Goal: Information Seeking & Learning: Learn about a topic

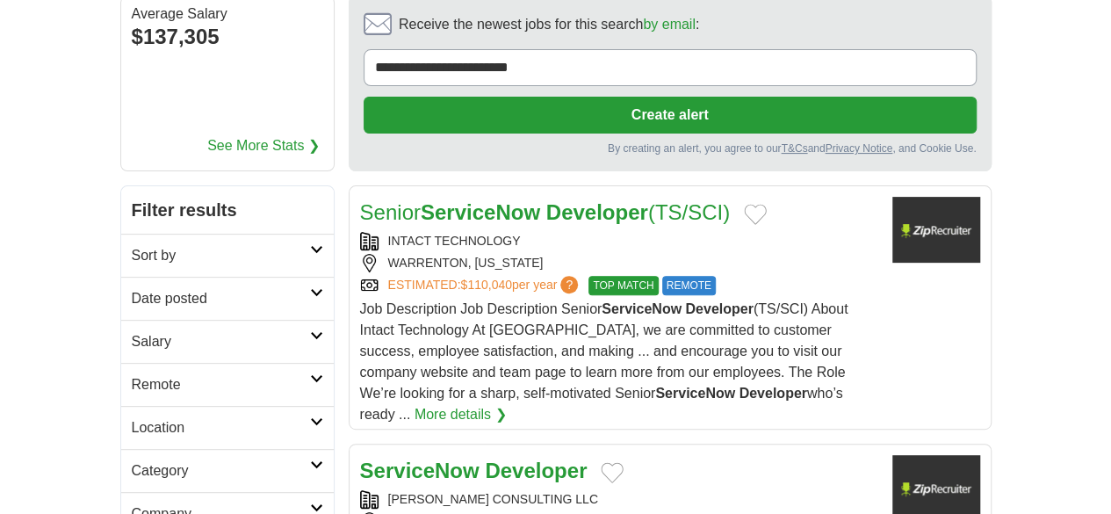
scroll to position [176, 0]
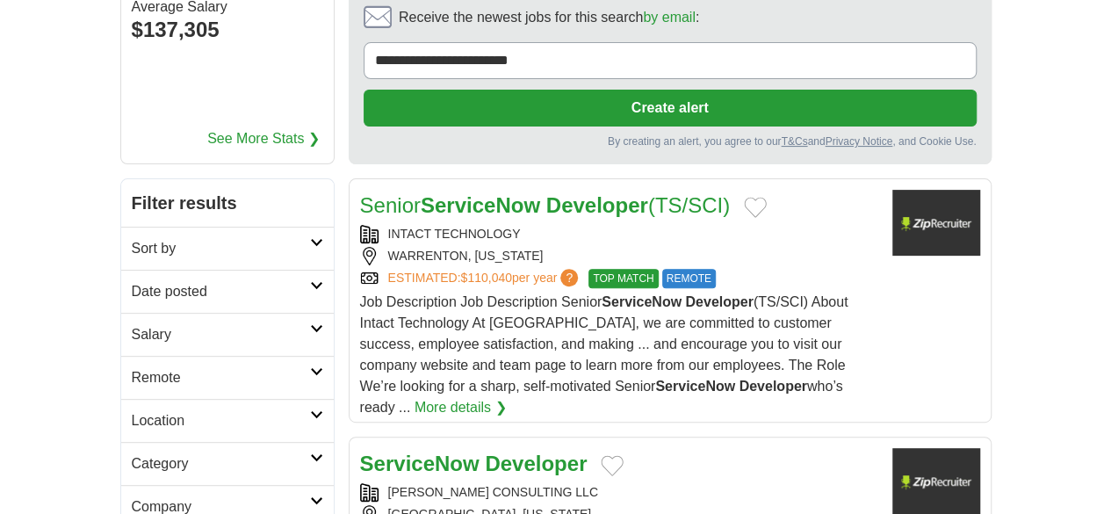
click at [310, 281] on icon at bounding box center [316, 285] width 13 height 9
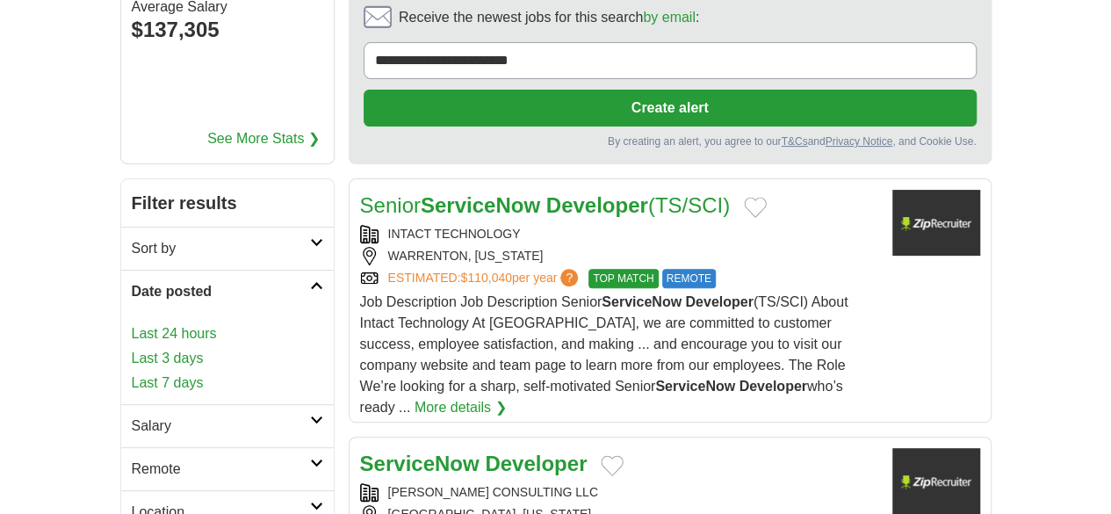
click at [132, 323] on link "Last 24 hours" at bounding box center [227, 333] width 191 height 21
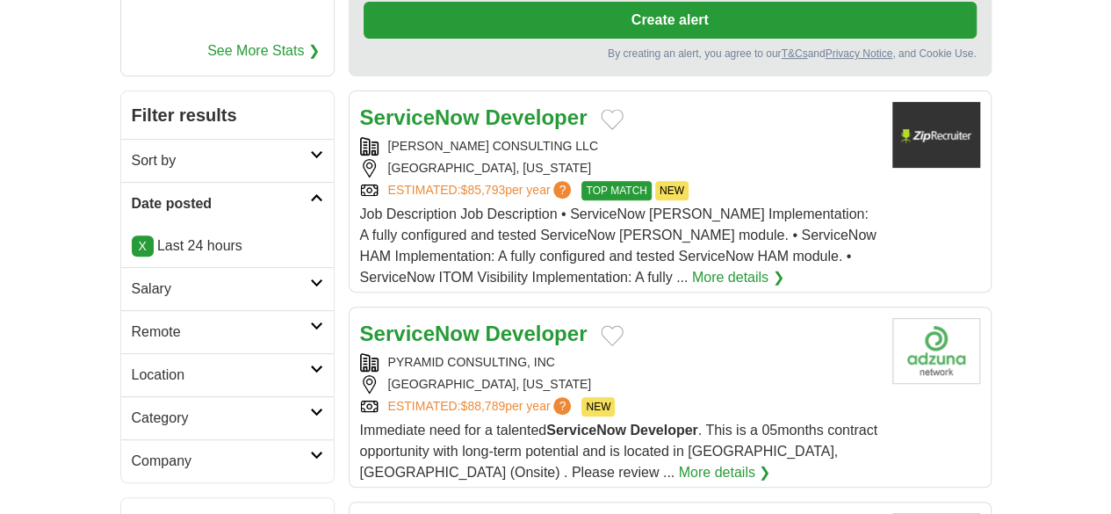
click at [266, 310] on link "Remote" at bounding box center [227, 331] width 212 height 43
click at [132, 366] on link "Remote jobs" at bounding box center [171, 373] width 79 height 15
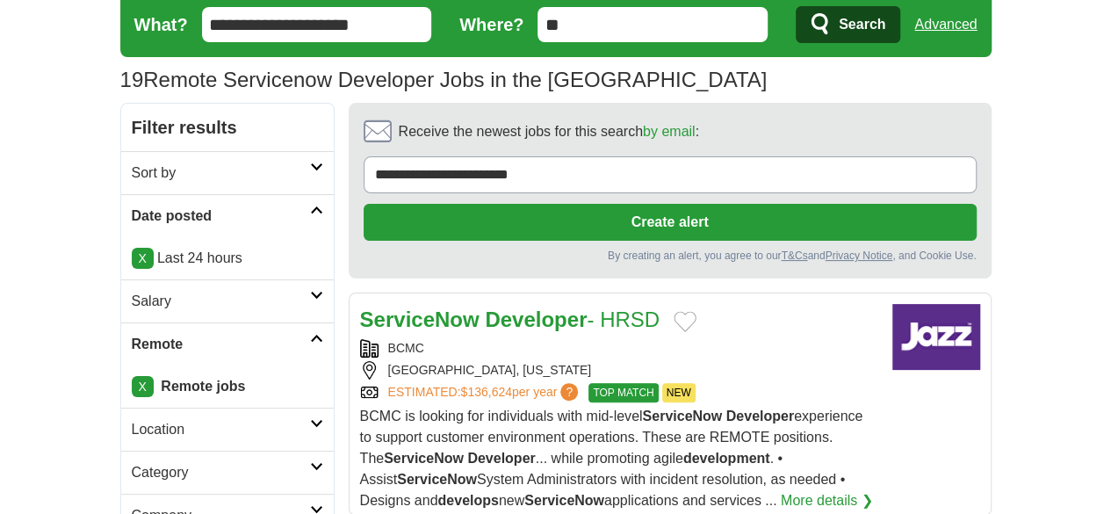
scroll to position [88, 0]
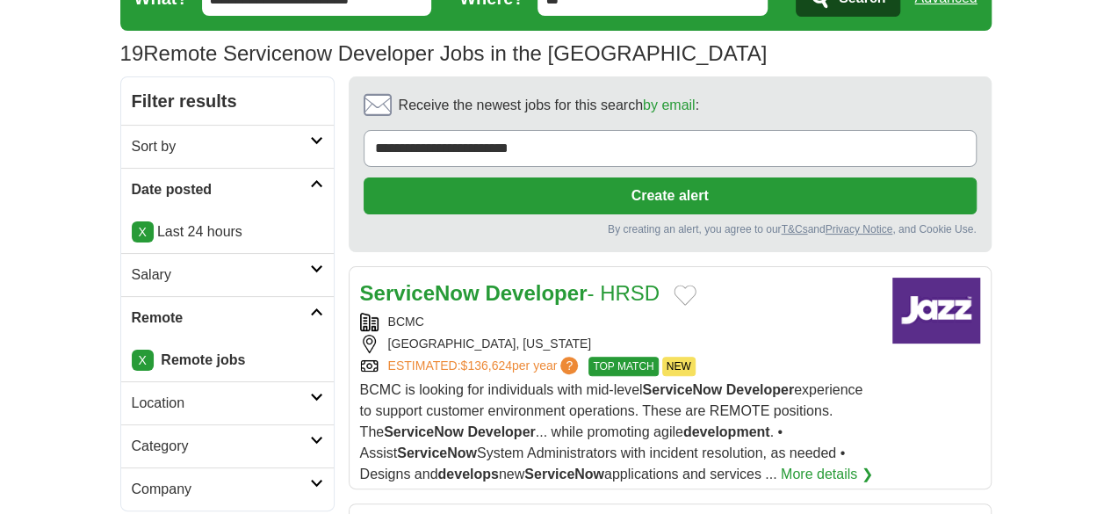
drag, startPoint x: 534, startPoint y: 222, endPoint x: 495, endPoint y: 237, distance: 41.4
click at [495, 313] on div "BCMC" at bounding box center [619, 322] width 518 height 18
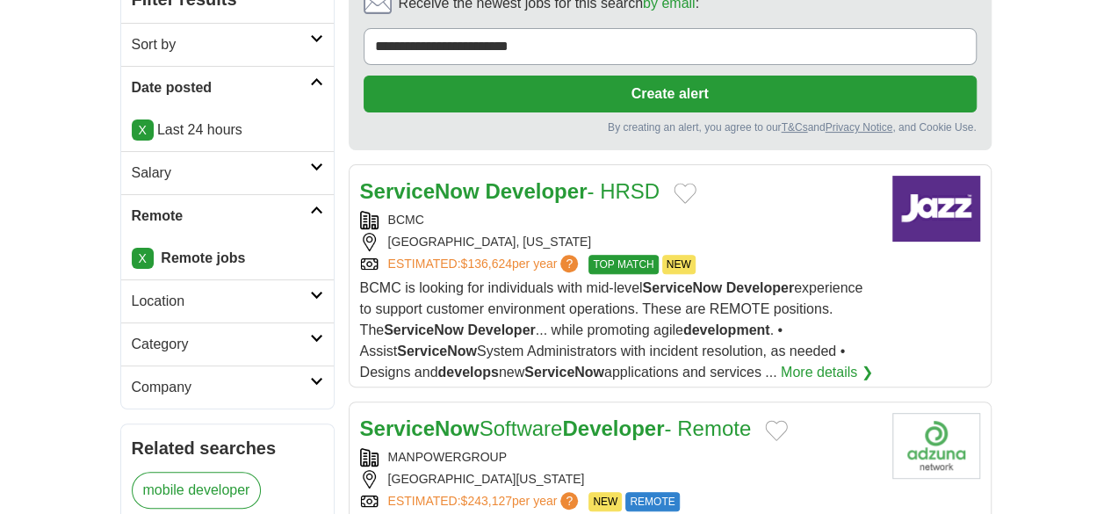
scroll to position [263, 0]
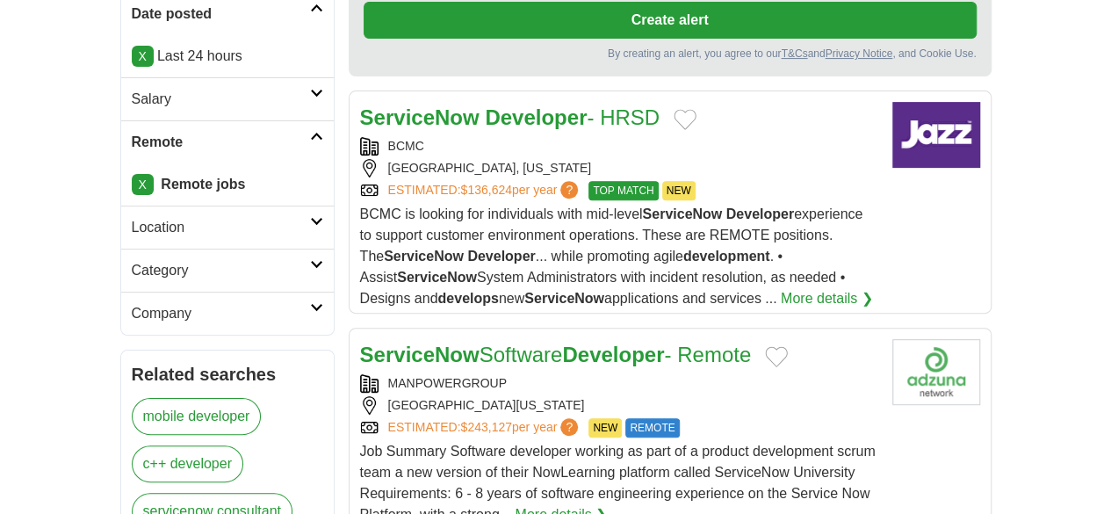
click at [664, 396] on div "SAN FRANCISCO, CALIFORNIA, 94103" at bounding box center [619, 405] width 518 height 18
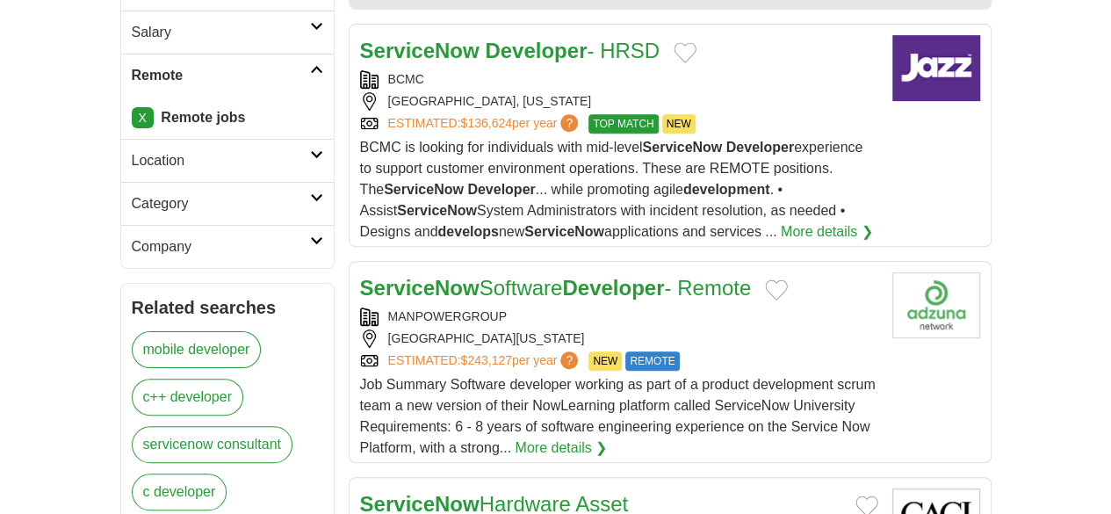
scroll to position [439, 0]
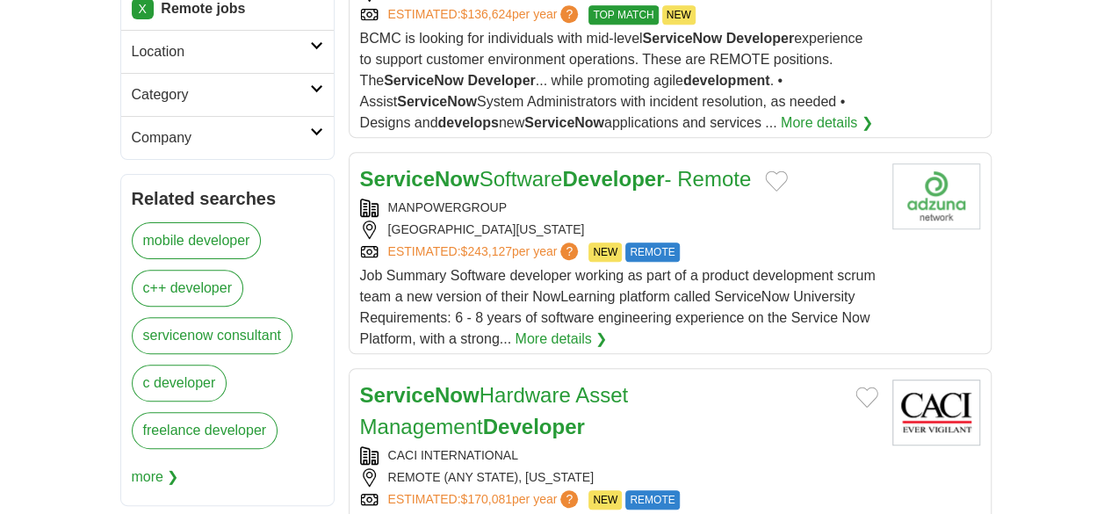
click at [600, 468] on div "REMOTE (ANY STATE), [US_STATE]" at bounding box center [619, 477] width 518 height 18
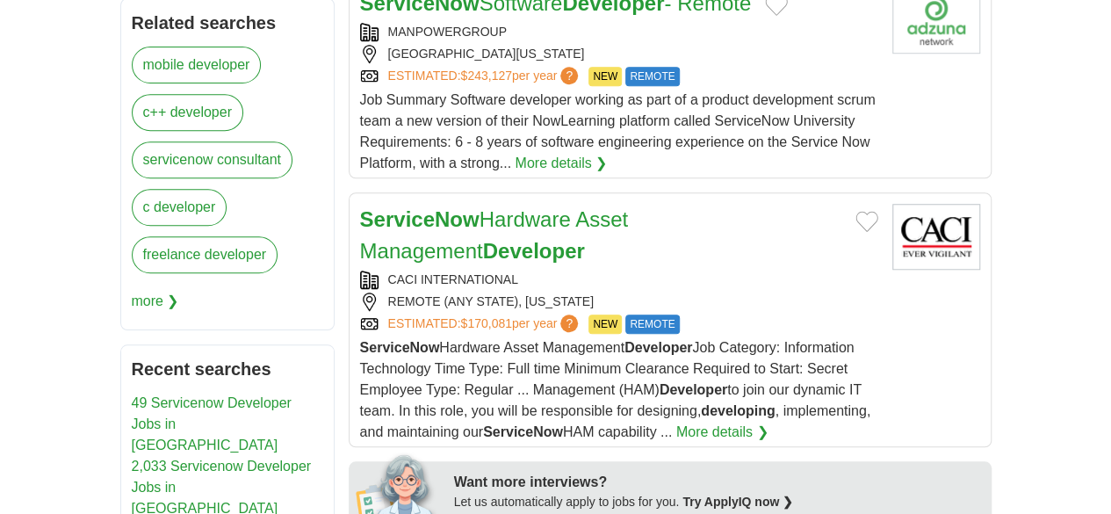
scroll to position [790, 0]
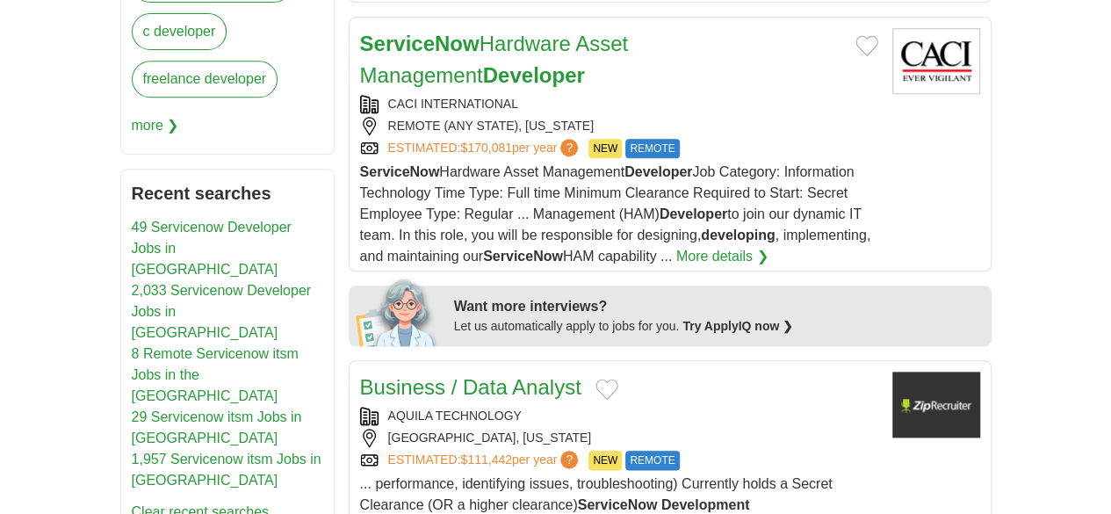
click at [652, 371] on div "Business / Data Analyst" at bounding box center [619, 387] width 518 height 32
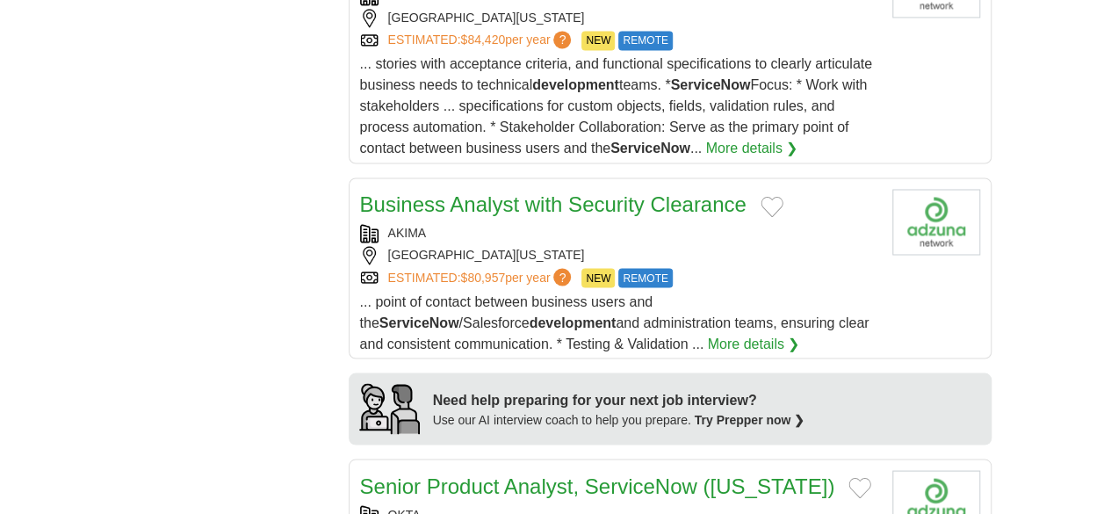
scroll to position [1493, 0]
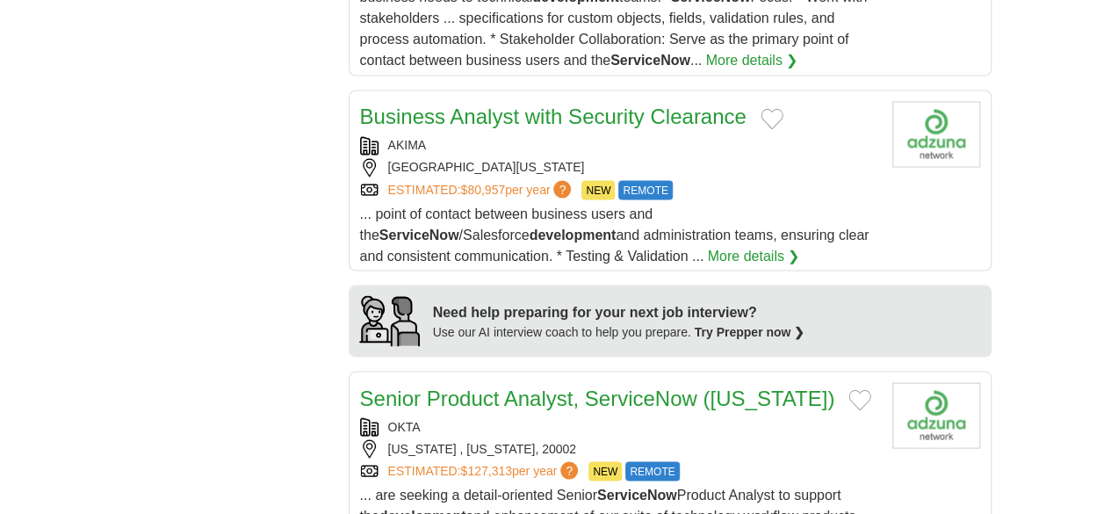
click at [676, 439] on div "[US_STATE] , [US_STATE], 20002" at bounding box center [619, 448] width 518 height 18
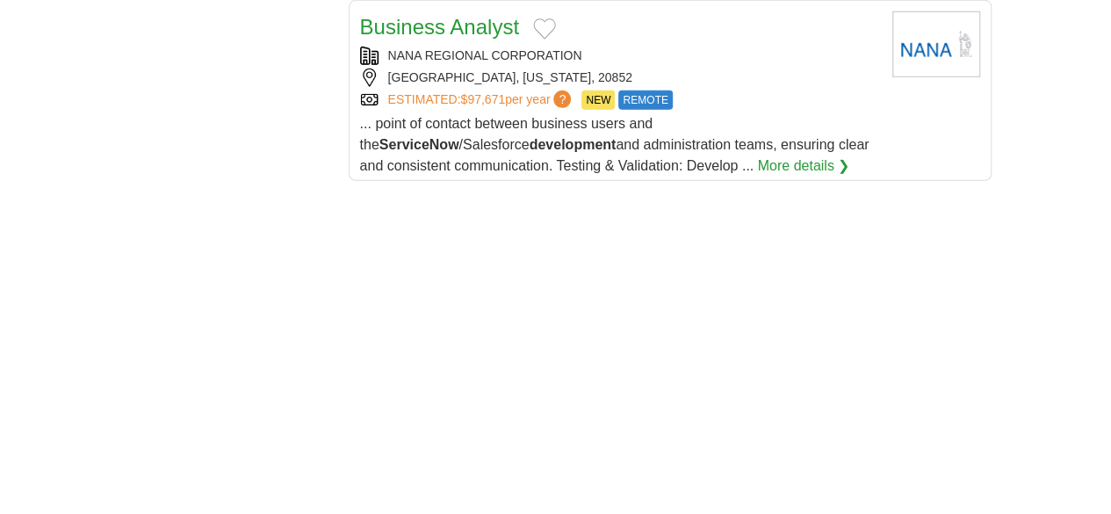
scroll to position [2722, 0]
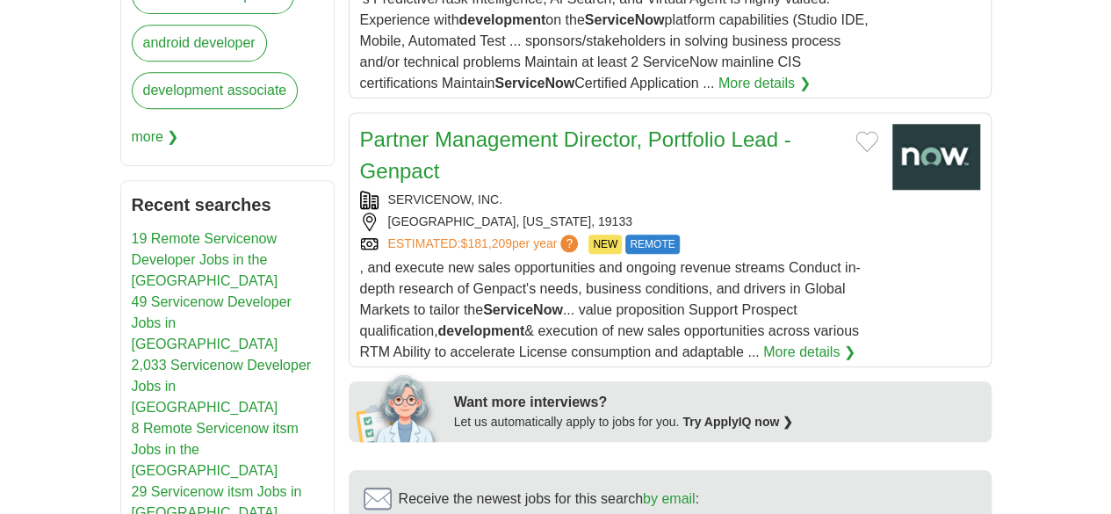
scroll to position [790, 0]
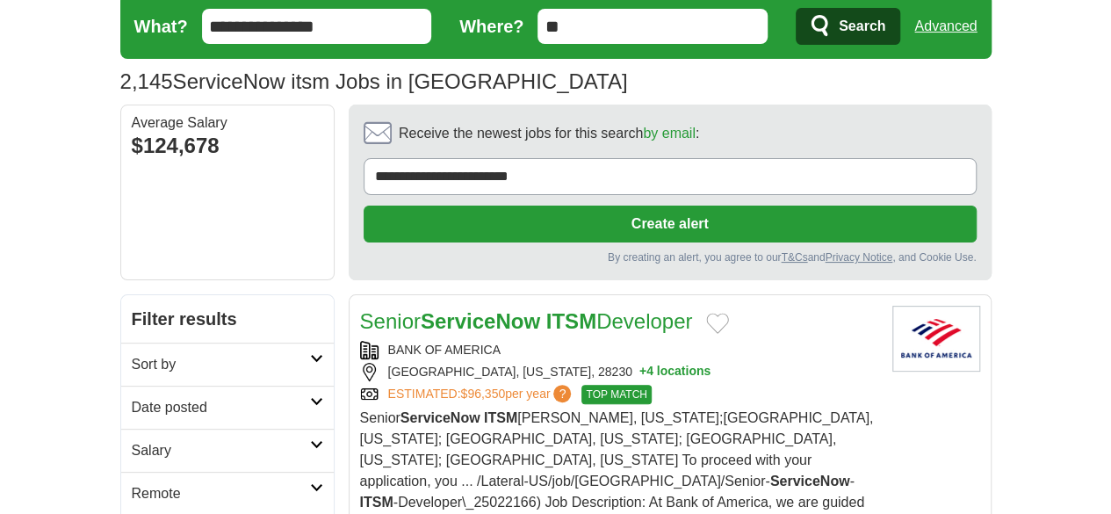
scroll to position [88, 0]
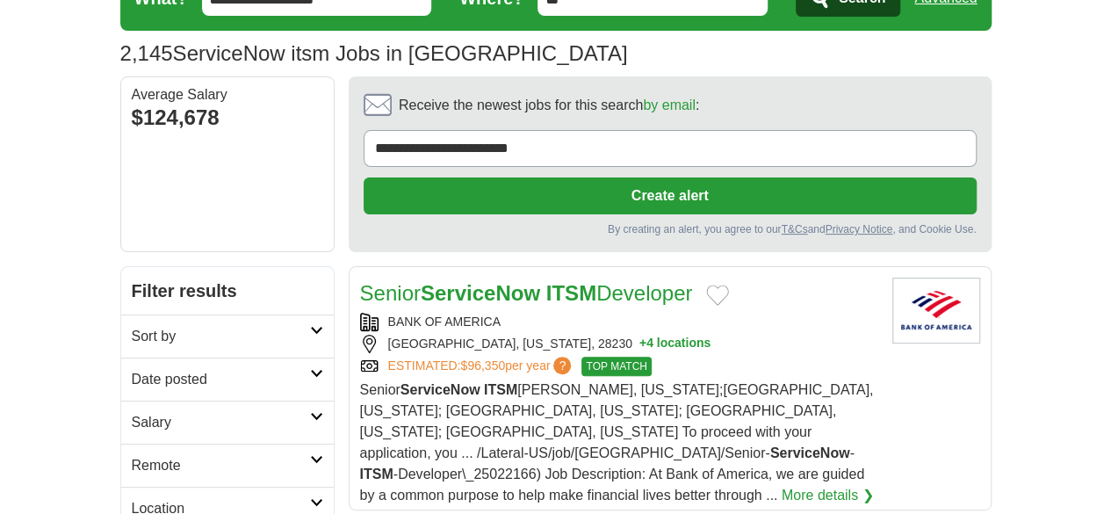
click at [310, 369] on icon at bounding box center [316, 373] width 13 height 9
click at [132, 411] on link "Last 24 hours" at bounding box center [227, 421] width 191 height 21
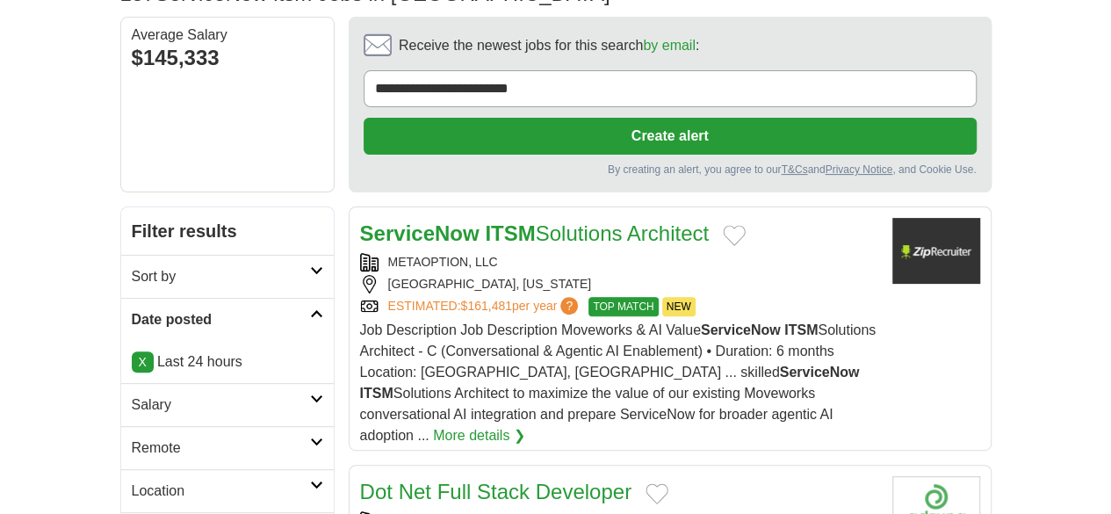
scroll to position [176, 0]
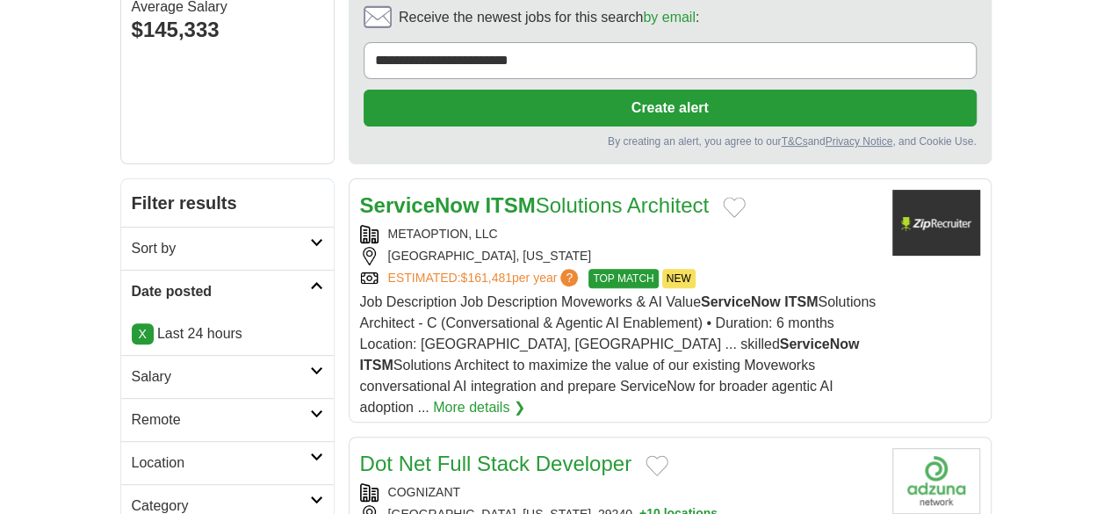
drag, startPoint x: 253, startPoint y: 325, endPoint x: 243, endPoint y: 332, distance: 11.9
click at [253, 409] on h2 "Remote" at bounding box center [221, 419] width 178 height 21
click at [132, 454] on link "Remote jobs" at bounding box center [171, 461] width 79 height 15
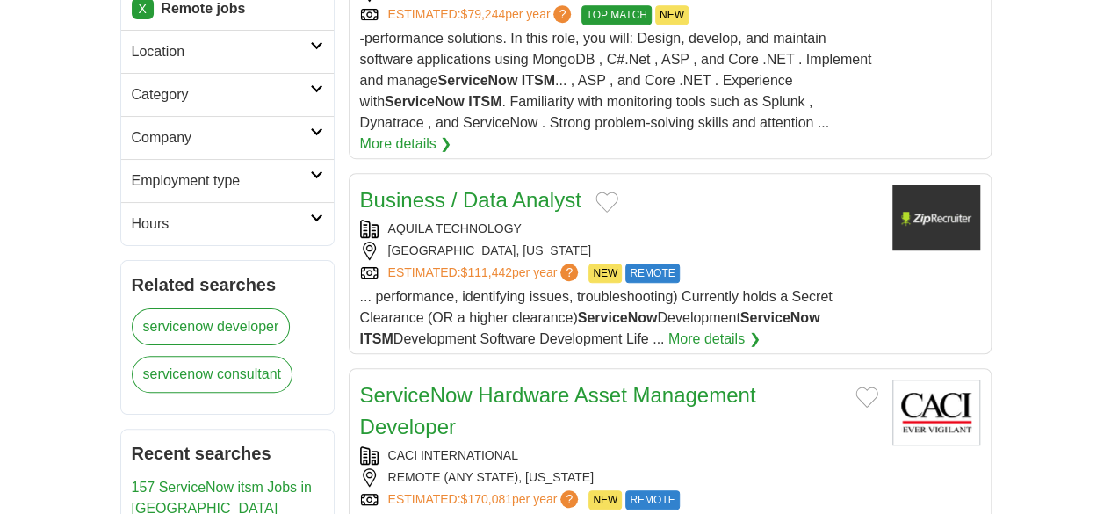
scroll to position [615, 0]
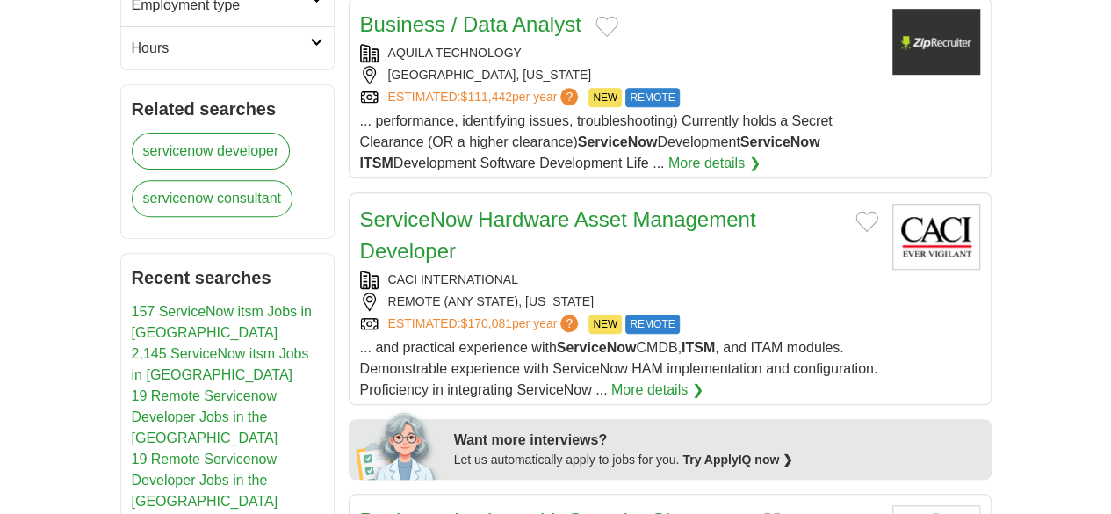
click at [674, 292] on div "REMOTE (ANY STATE), [US_STATE]" at bounding box center [619, 301] width 518 height 18
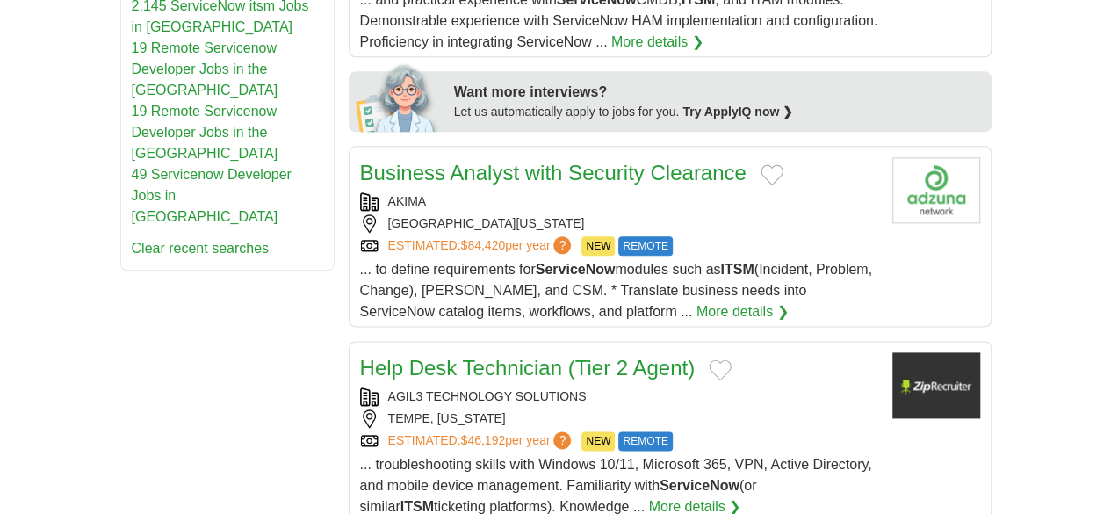
scroll to position [1054, 0]
